Goal: Find contact information: Obtain details needed to contact an individual or organization

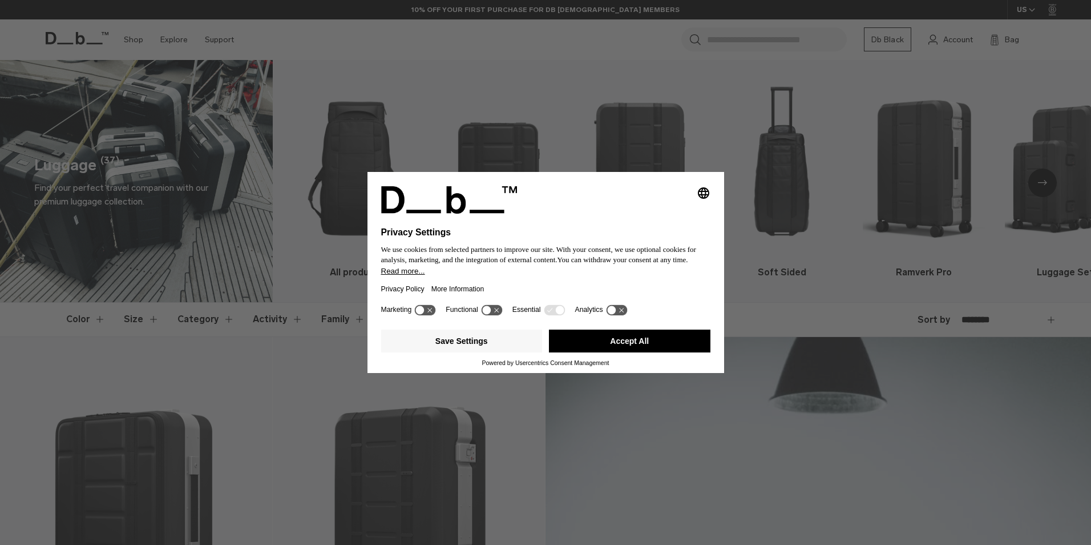
click at [618, 341] on button "Accept All" at bounding box center [630, 340] width 162 height 23
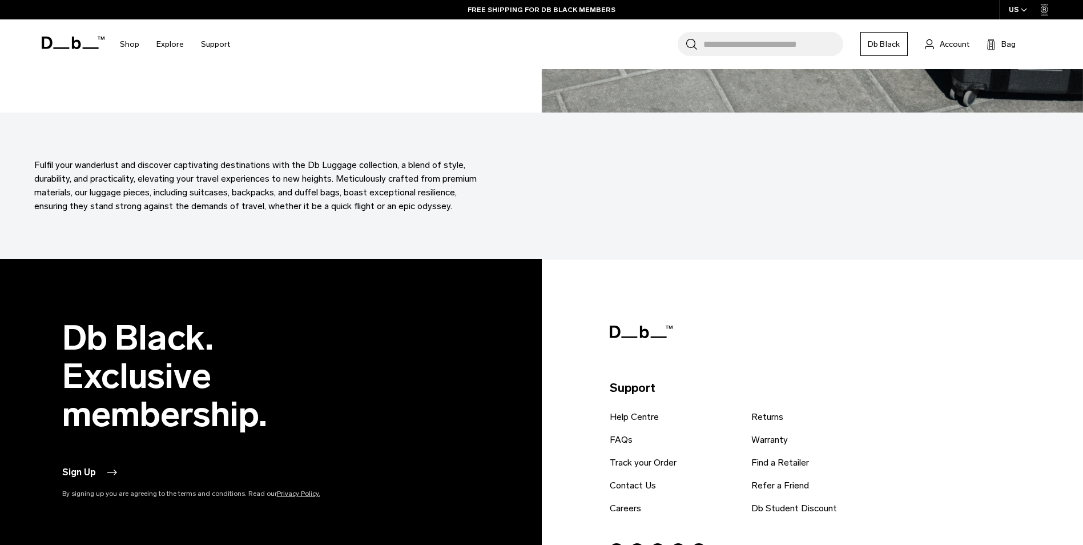
scroll to position [5667, 0]
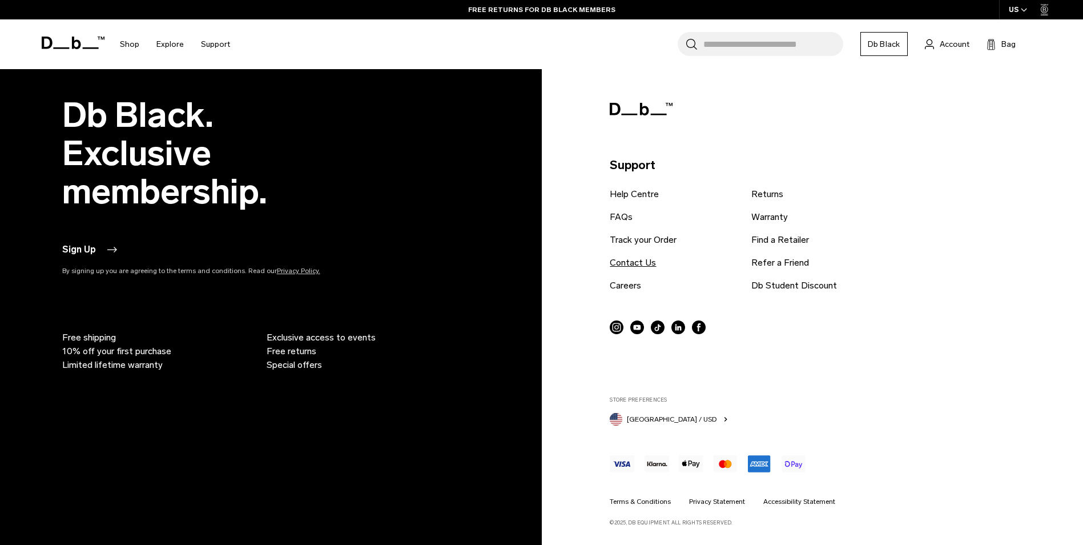
click at [647, 267] on link "Contact Us" at bounding box center [633, 263] width 46 height 14
